Goal: Information Seeking & Learning: Learn about a topic

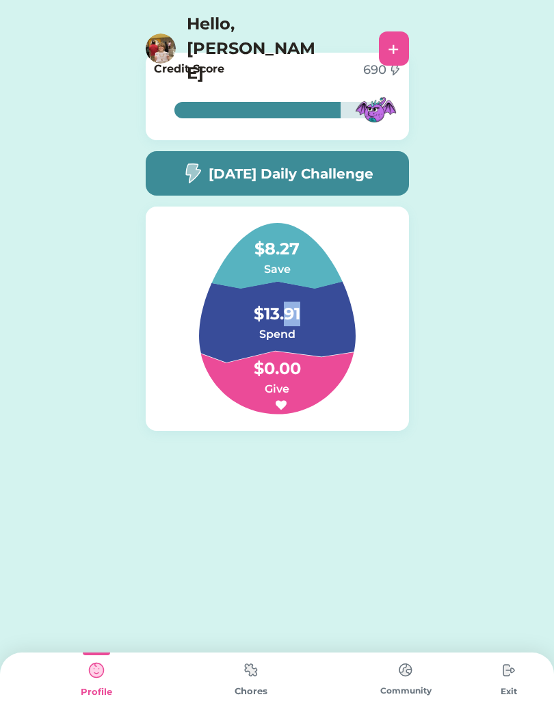
click at [342, 343] on h4 "$0.00" at bounding box center [277, 362] width 137 height 38
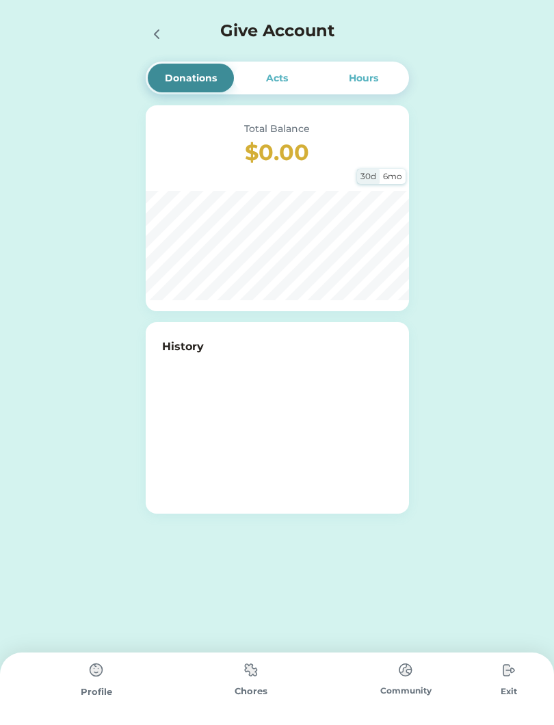
click at [260, 322] on div "History" at bounding box center [277, 417] width 263 height 191
click at [91, 680] on img at bounding box center [96, 669] width 27 height 27
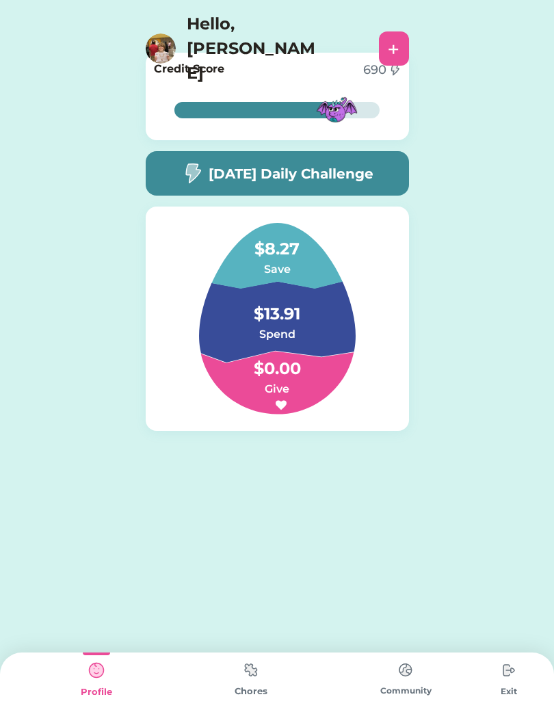
click at [267, 317] on h4 "$13.91" at bounding box center [277, 307] width 137 height 38
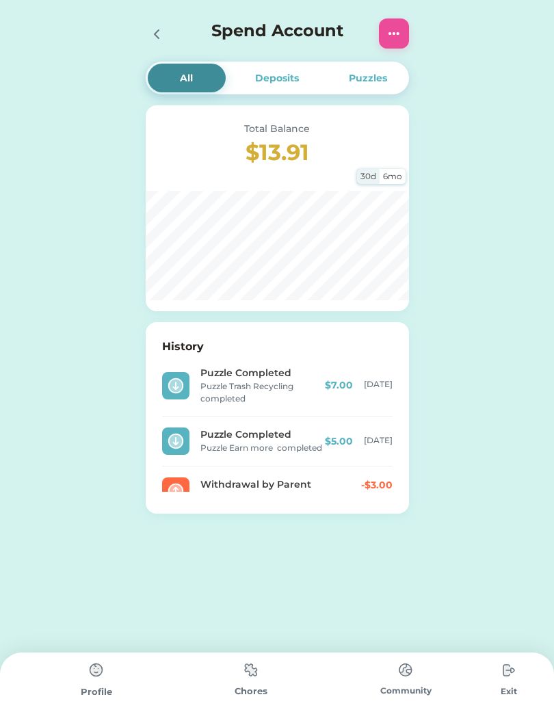
click at [383, 550] on div "All Deposits Puzzles Total Balance $13.91 30d 6mo History Puzzle Completed Puzz…" at bounding box center [277, 297] width 291 height 595
click at [387, 559] on div "All Deposits Puzzles Total Balance $13.91 30d 6mo History Puzzle Completed Puzz…" at bounding box center [277, 297] width 291 height 595
click at [399, 582] on div "All Deposits Puzzles Total Balance $13.91 30d 6mo History Puzzle Completed Puzz…" at bounding box center [277, 297] width 291 height 595
click at [62, 440] on div "Donations Acts Hours Total Balance $0.00 30d 6mo History All Deposits Puzzles T…" at bounding box center [277, 297] width 554 height 595
click at [56, 442] on div "Donations Acts Hours Total Balance $0.00 30d 6mo History All Deposits Puzzles T…" at bounding box center [277, 297] width 554 height 595
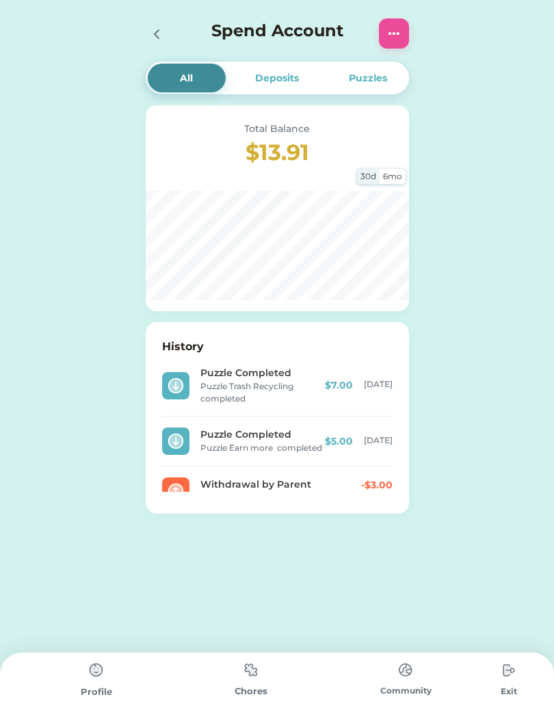
click at [279, 84] on div "Deposits" at bounding box center [277, 78] width 44 height 14
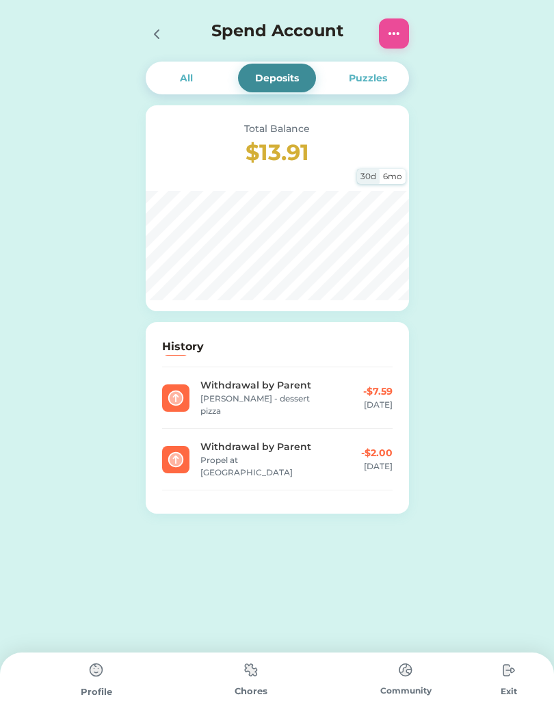
scroll to position [38, 0]
click at [371, 83] on div "Puzzles" at bounding box center [368, 78] width 38 height 14
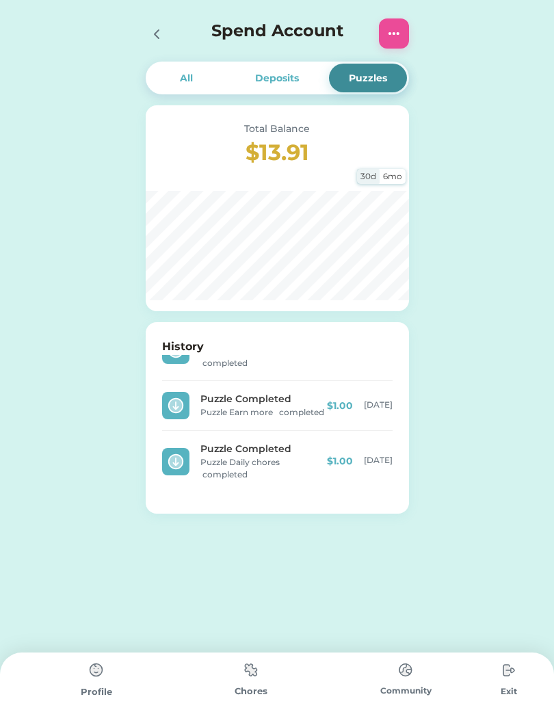
click at [290, 90] on div "Deposits" at bounding box center [277, 78] width 78 height 29
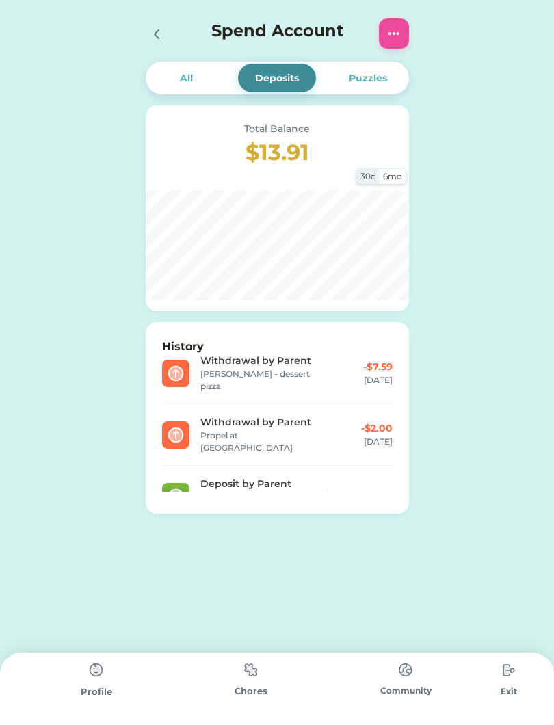
click at [183, 79] on div "All" at bounding box center [186, 78] width 13 height 14
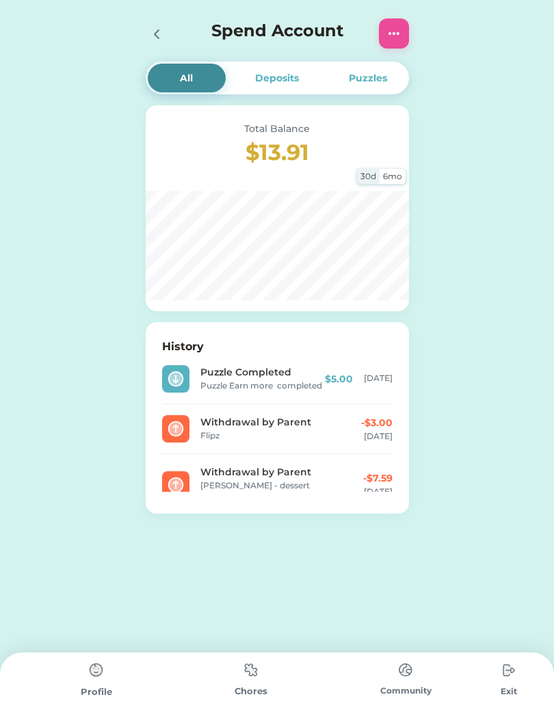
click at [164, 34] on icon at bounding box center [156, 34] width 16 height 16
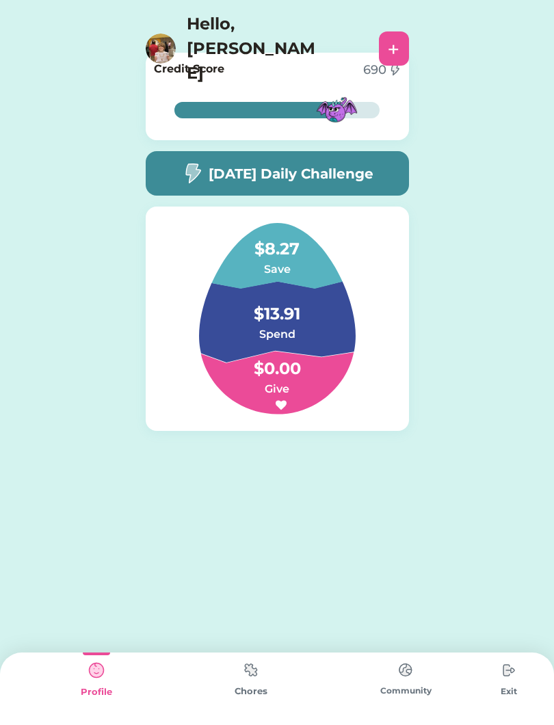
click at [366, 184] on div "[DATE] Daily Challenge" at bounding box center [277, 173] width 263 height 44
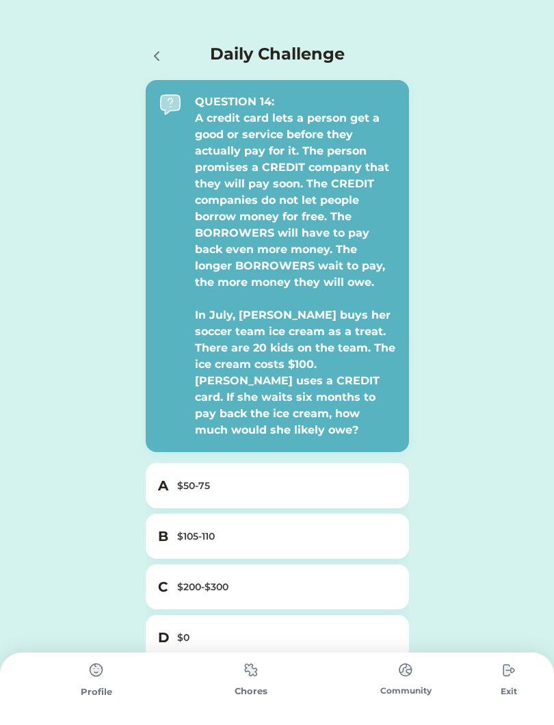
click at [342, 529] on div "$105-110" at bounding box center [285, 536] width 217 height 14
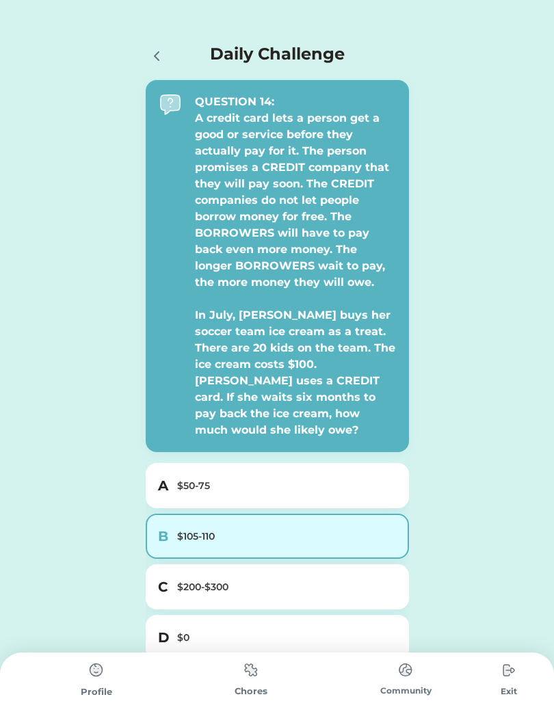
click at [375, 529] on div "$105-110" at bounding box center [285, 536] width 217 height 14
click at [479, 535] on div "Donations Acts Hours Total Balance $0.00 30d 6mo History Daily Challenge QUESTI…" at bounding box center [277, 393] width 554 height 787
click at [62, 516] on div "Donations Acts Hours Total Balance $0.00 30d 6mo History Daily Challenge QUESTI…" at bounding box center [277, 393] width 554 height 787
click at [305, 580] on div "$200-$300" at bounding box center [285, 587] width 217 height 14
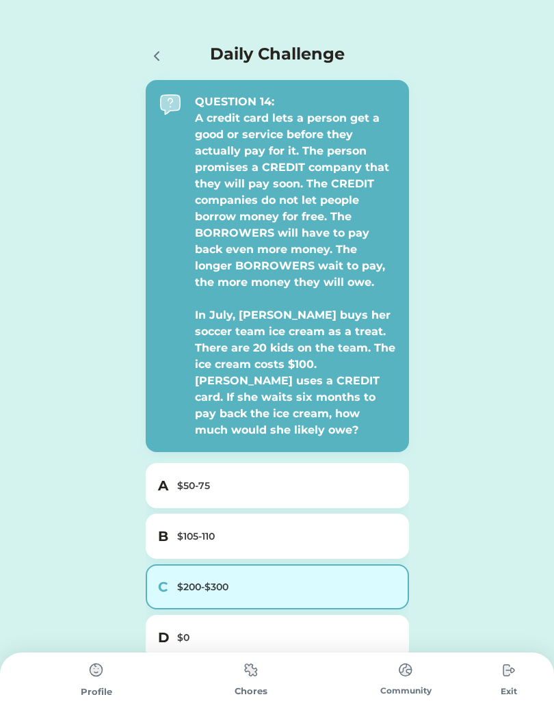
click at [362, 529] on div "$105-110" at bounding box center [285, 536] width 217 height 14
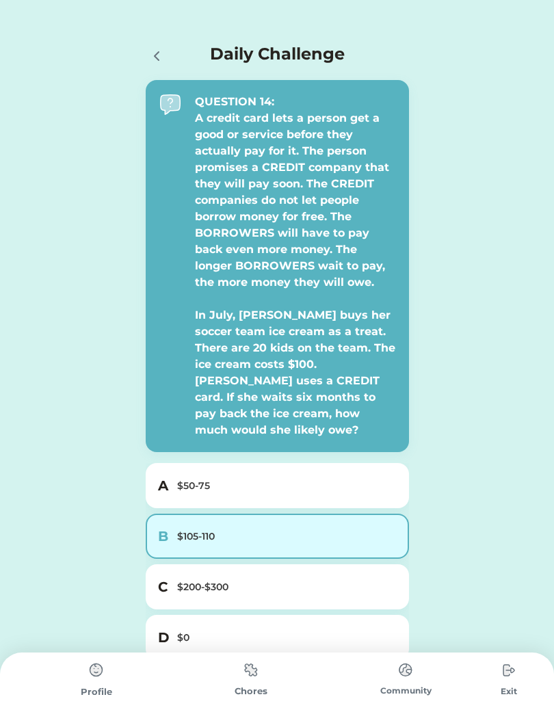
click at [382, 529] on div "$105-110" at bounding box center [285, 536] width 217 height 14
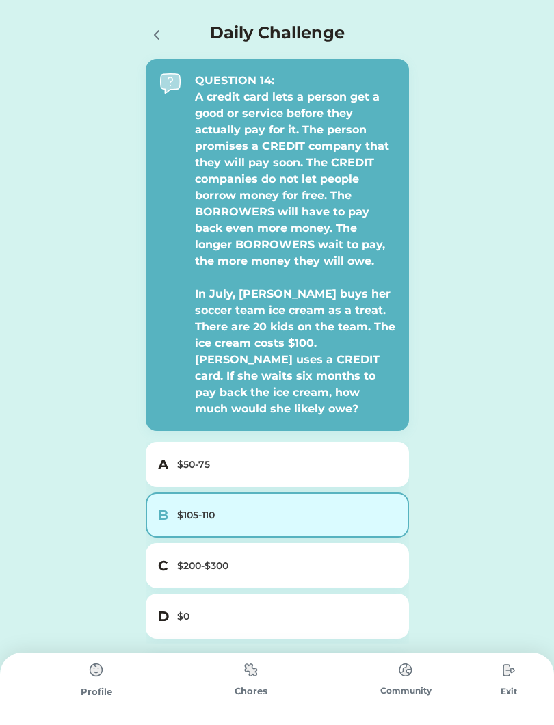
scroll to position [39, 0]
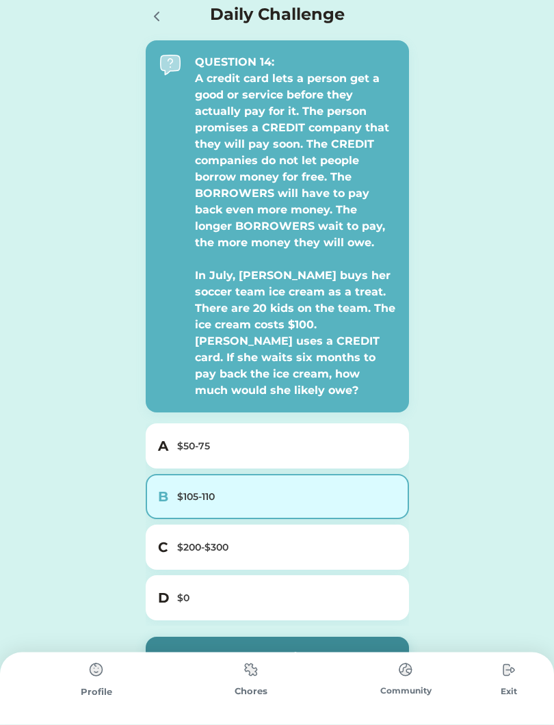
click at [508, 500] on div "Donations Acts Hours Total Balance $0.00 30d 6mo History Daily Challenge QUESTI…" at bounding box center [277, 354] width 554 height 787
click at [388, 637] on button "Submit" at bounding box center [277, 658] width 263 height 42
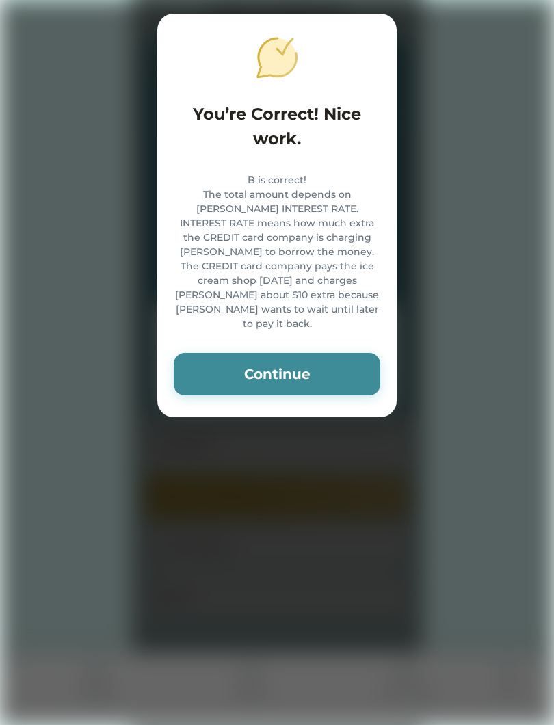
click at [339, 355] on button "Continue" at bounding box center [277, 374] width 206 height 42
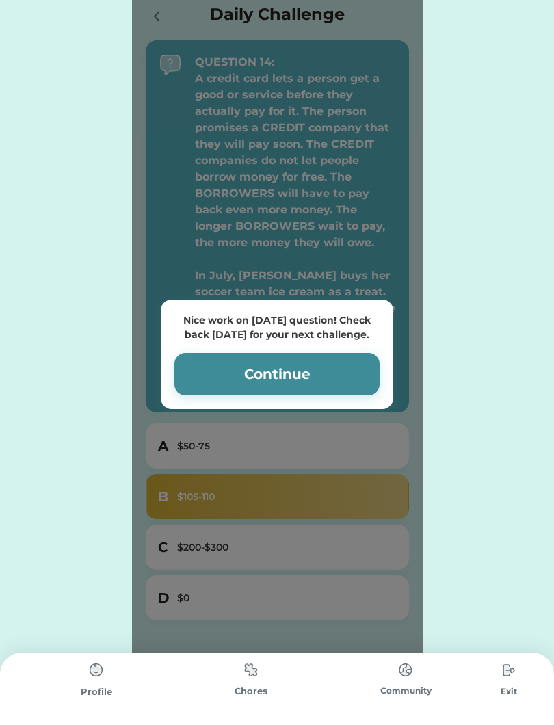
click at [367, 366] on button "Continue" at bounding box center [276, 374] width 205 height 42
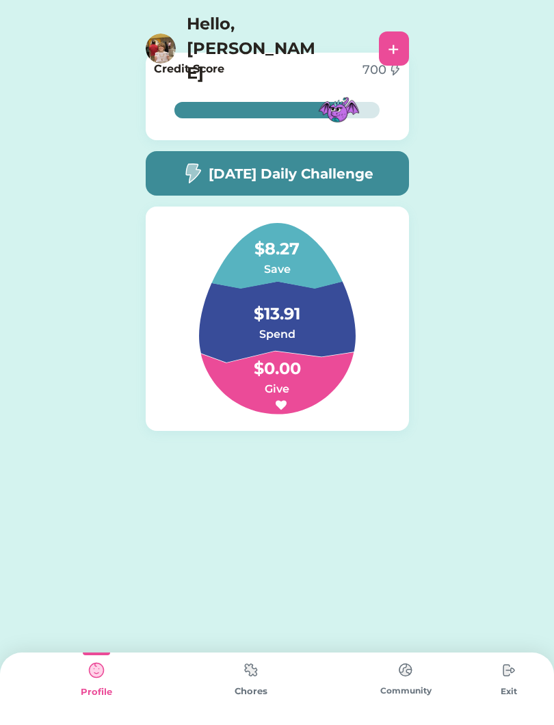
click at [379, 185] on div "[DATE] Daily Challenge" at bounding box center [277, 173] width 263 height 44
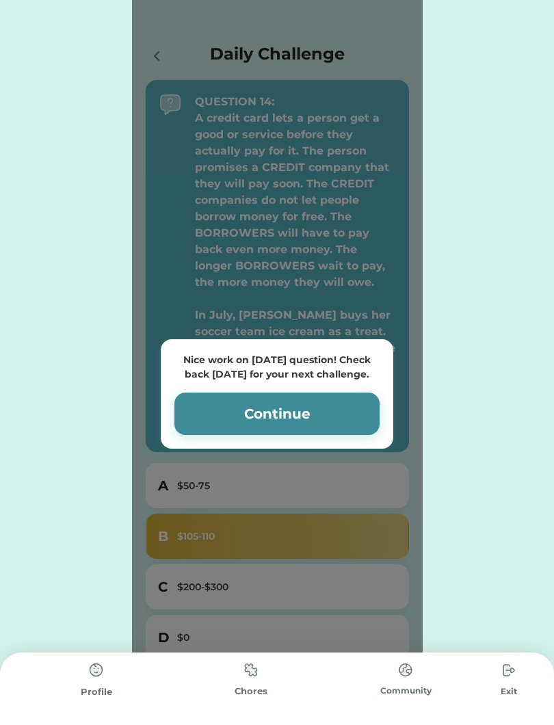
click at [375, 168] on div "Nice work on [DATE] question! Check back [DATE] for your next challenge. Contin…" at bounding box center [277, 393] width 291 height 787
click at [352, 395] on button "Continue" at bounding box center [276, 413] width 205 height 42
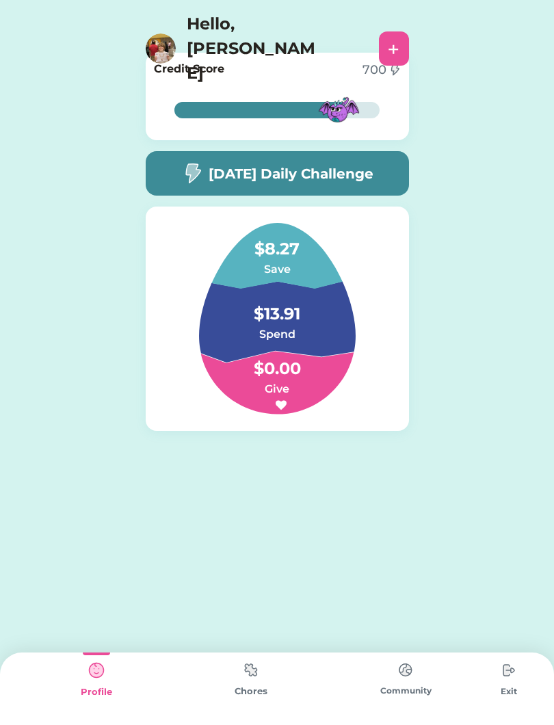
click at [257, 676] on img at bounding box center [250, 669] width 27 height 27
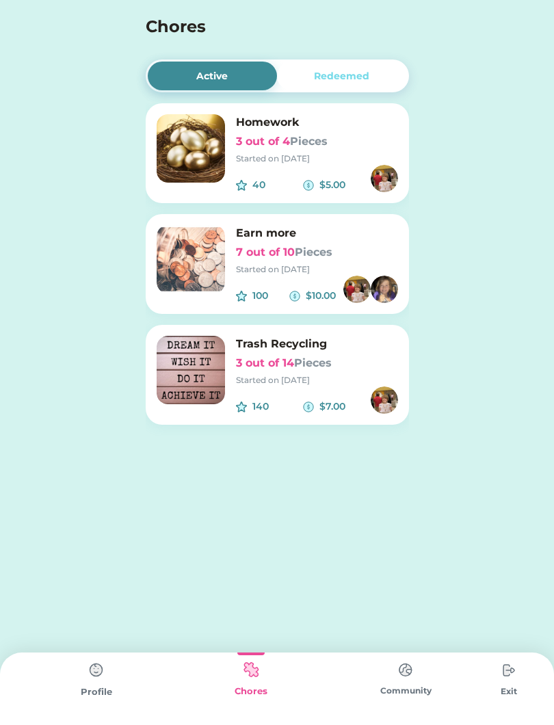
click at [400, 679] on img at bounding box center [405, 669] width 27 height 27
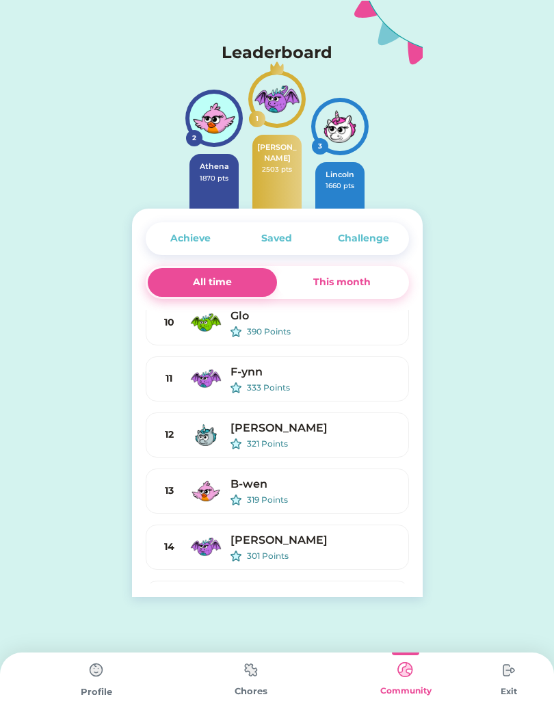
scroll to position [344, 0]
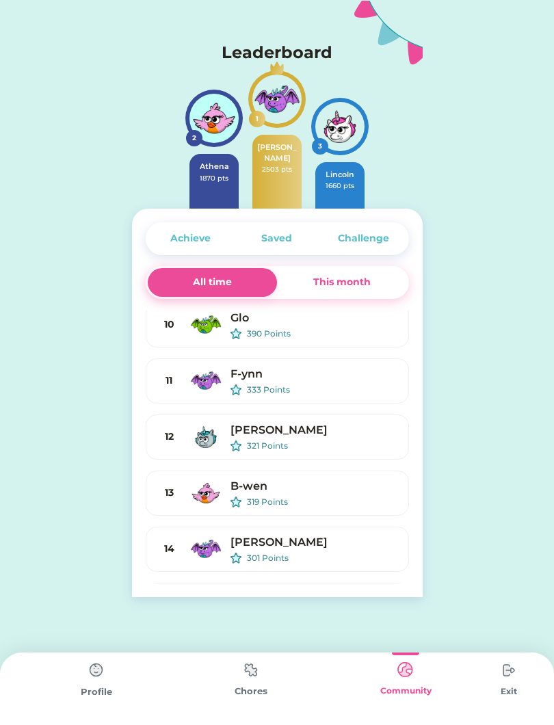
click at [270, 274] on div "All time" at bounding box center [213, 282] width 130 height 29
click at [358, 295] on div "This month" at bounding box center [342, 282] width 130 height 29
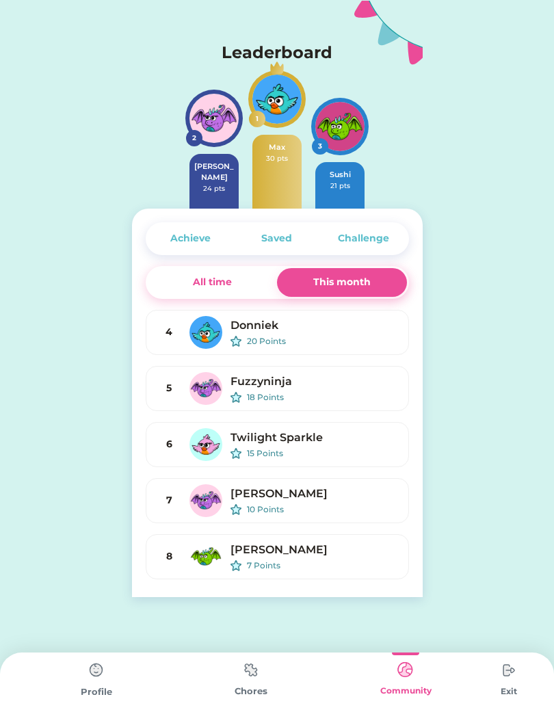
scroll to position [0, 0]
click at [245, 282] on div "All time" at bounding box center [213, 282] width 130 height 29
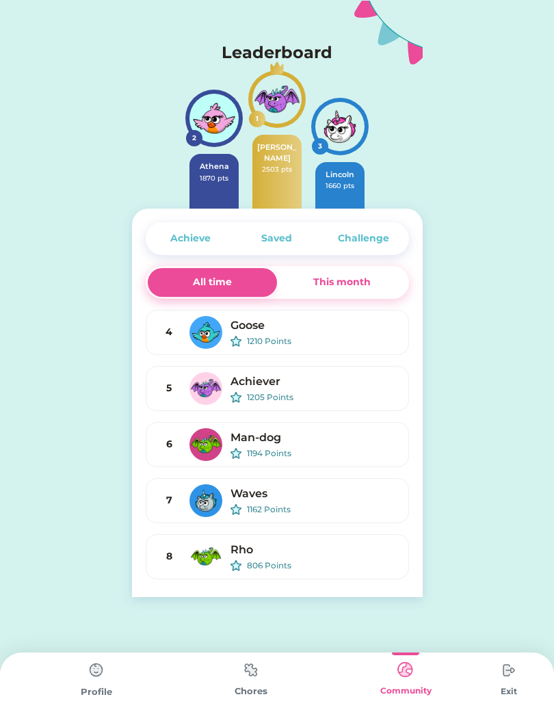
click at [373, 288] on div "This month" at bounding box center [342, 282] width 130 height 29
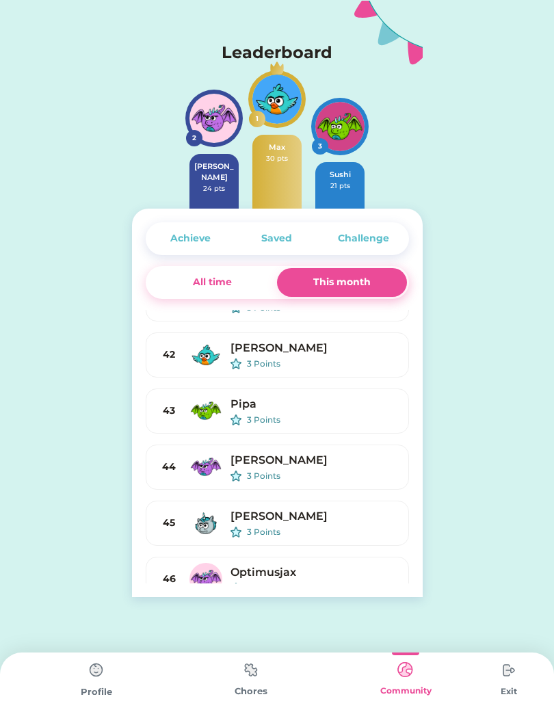
scroll to position [2108, 0]
click at [270, 350] on div "[PERSON_NAME]" at bounding box center [313, 347] width 167 height 16
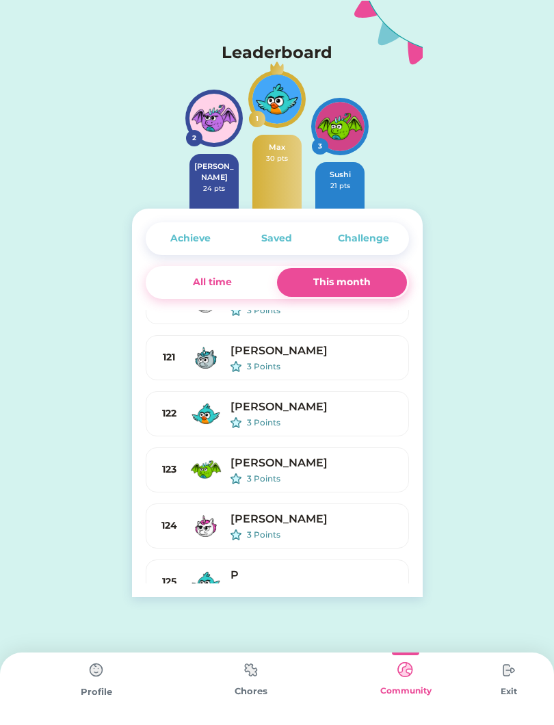
scroll to position [6533, 0]
click at [88, 683] on img at bounding box center [96, 669] width 27 height 27
